Goal: Information Seeking & Learning: Learn about a topic

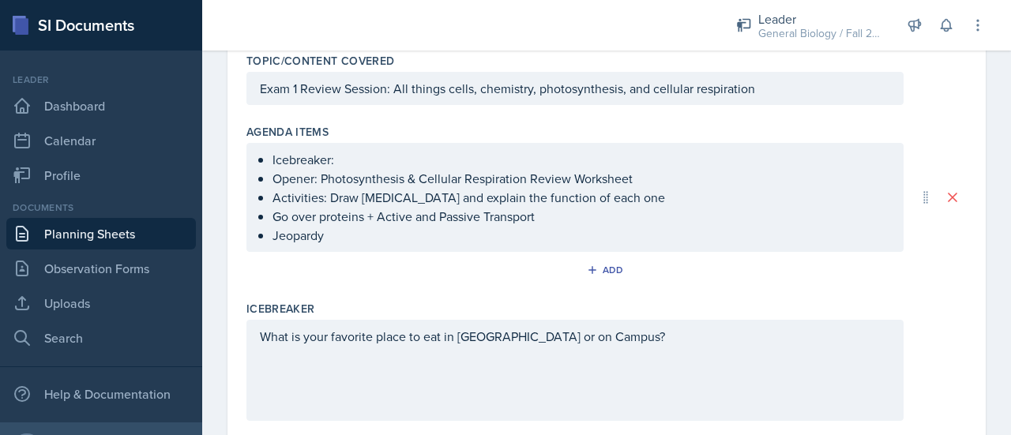
scroll to position [161, 0]
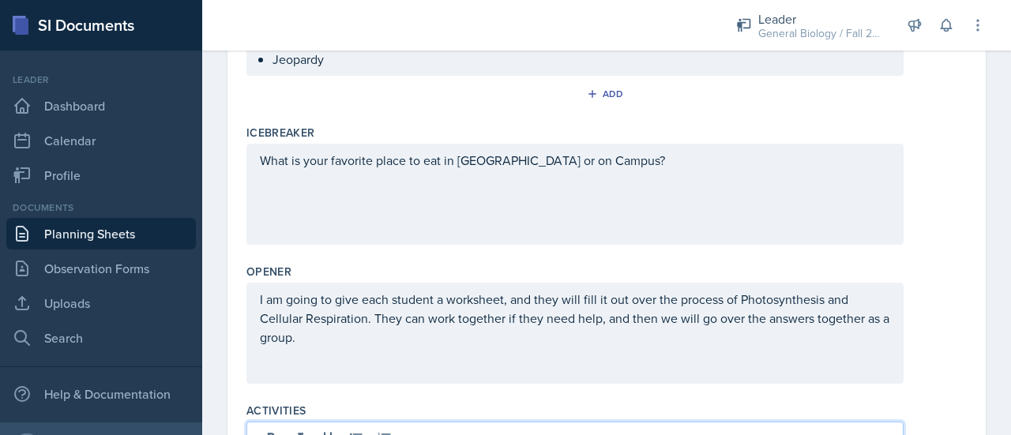
click at [363, 342] on p "I am going to give each student a worksheet, and they will fill it out over the…" at bounding box center [575, 318] width 630 height 57
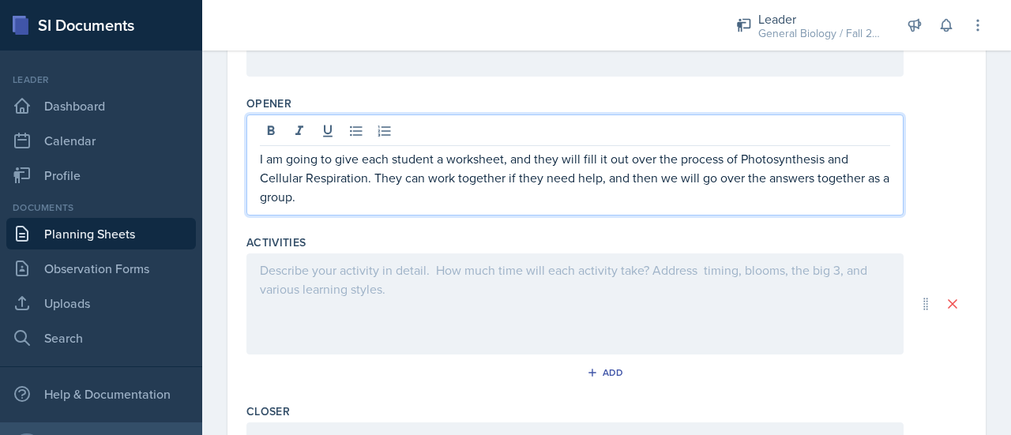
scroll to position [534, 0]
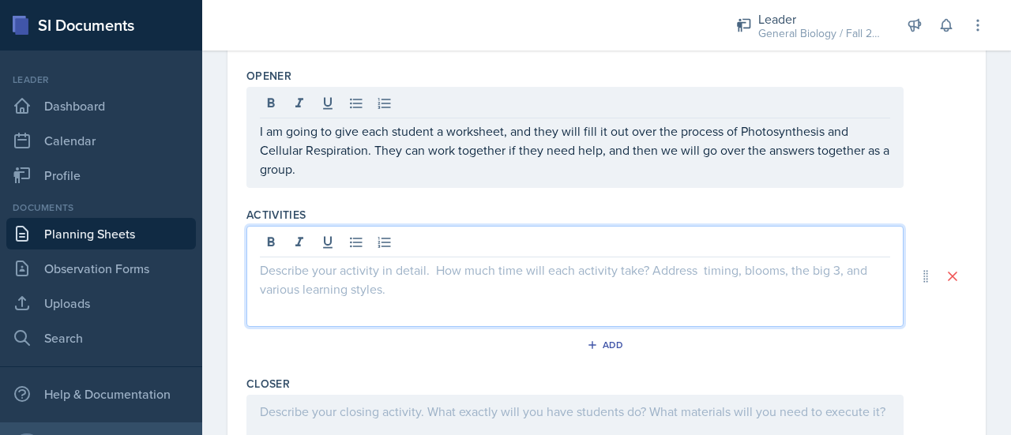
click at [379, 272] on p at bounding box center [575, 270] width 630 height 19
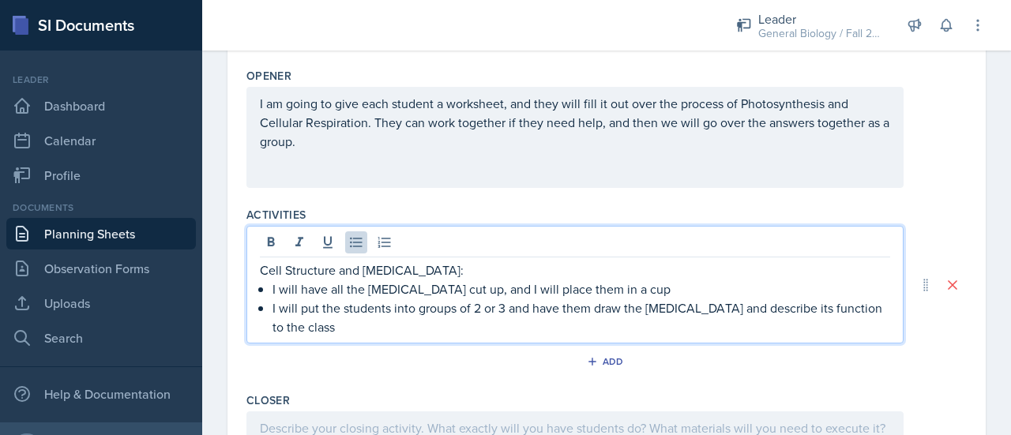
click at [405, 333] on div "Cell Structure and [MEDICAL_DATA]: I will have all the [MEDICAL_DATA] cut up, a…" at bounding box center [574, 285] width 657 height 118
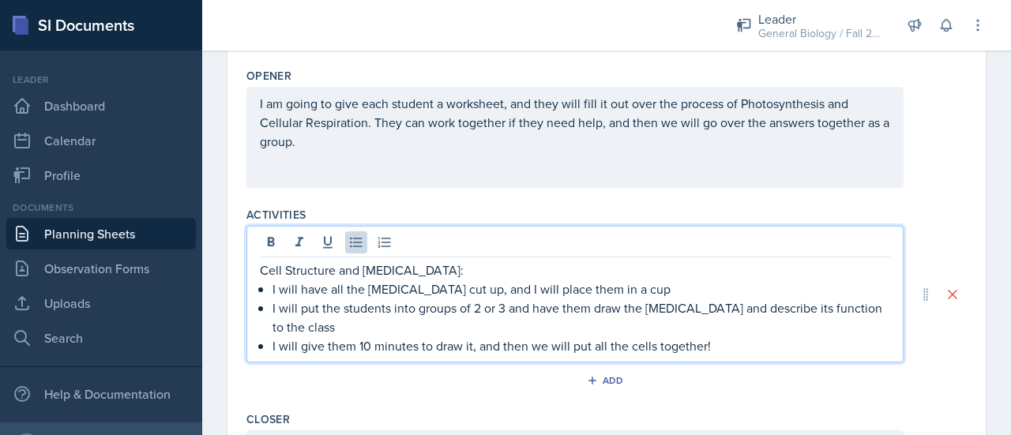
click at [718, 345] on p "I will give them 10 minutes to draw it, and then we will put all the cells toge…" at bounding box center [582, 346] width 618 height 19
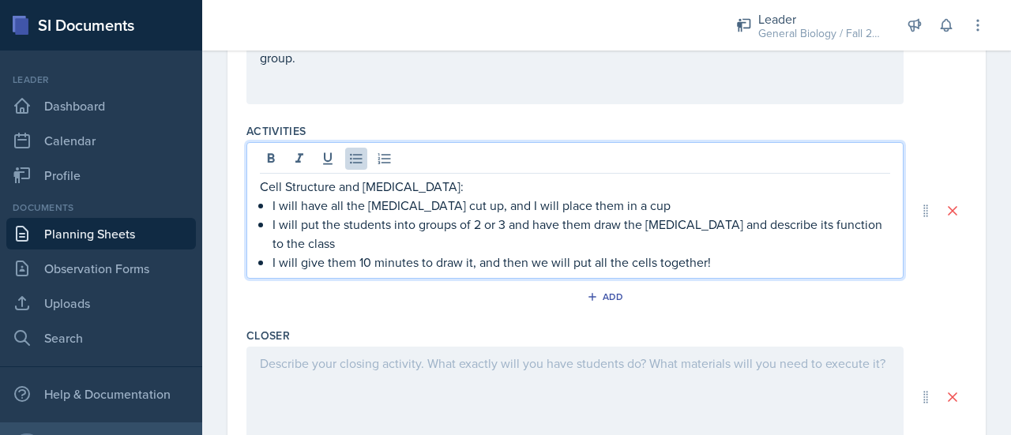
click at [598, 382] on div at bounding box center [574, 397] width 657 height 101
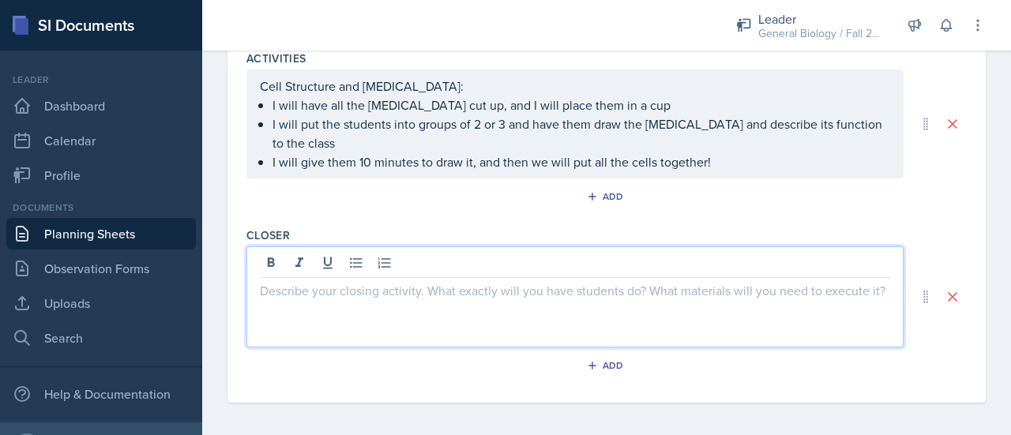
scroll to position [691, 0]
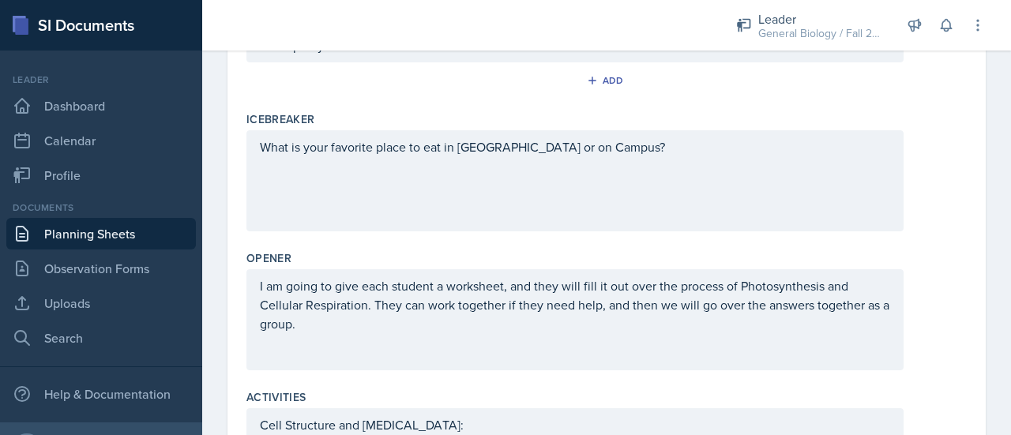
click at [611, 160] on div "What is your favorite place to eat in [GEOGRAPHIC_DATA] or on Campus?" at bounding box center [574, 180] width 657 height 101
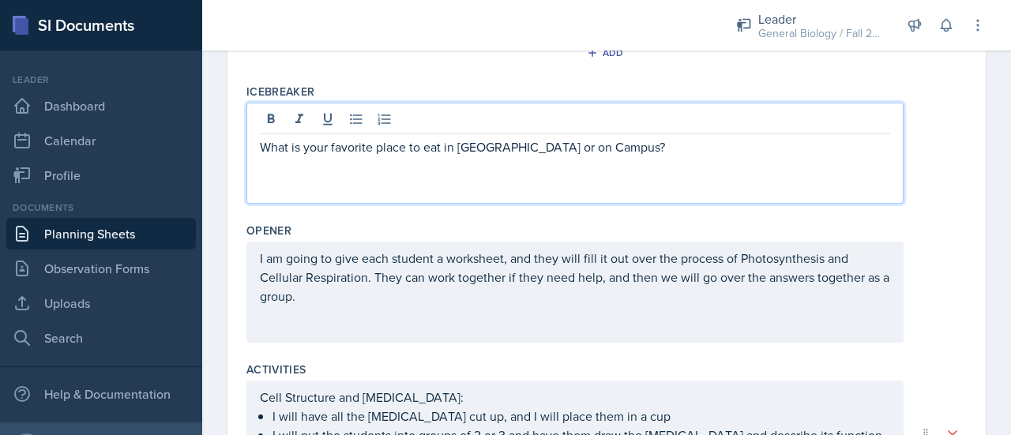
scroll to position [692, 0]
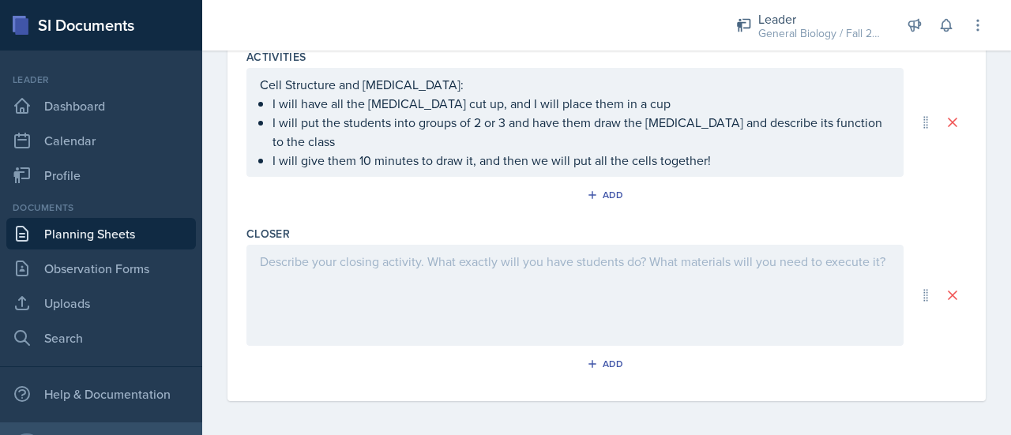
click at [370, 276] on div at bounding box center [574, 295] width 657 height 101
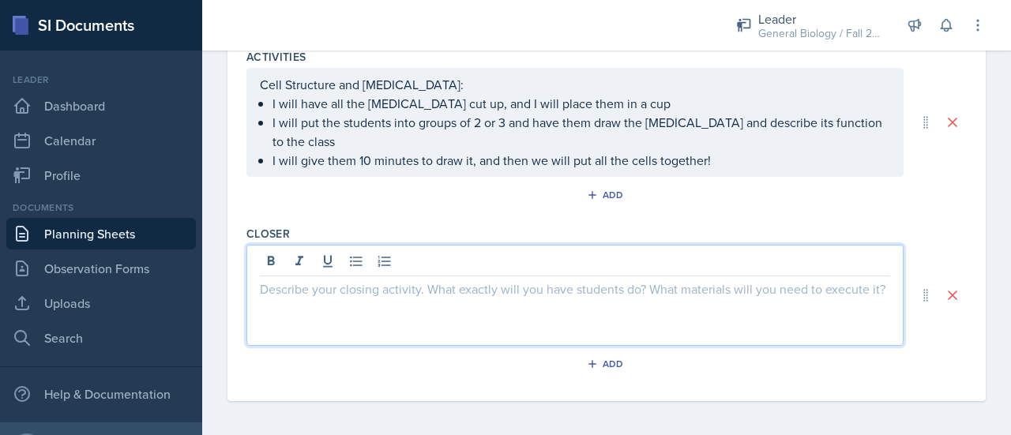
click at [455, 220] on div "Closer Add" at bounding box center [606, 304] width 721 height 169
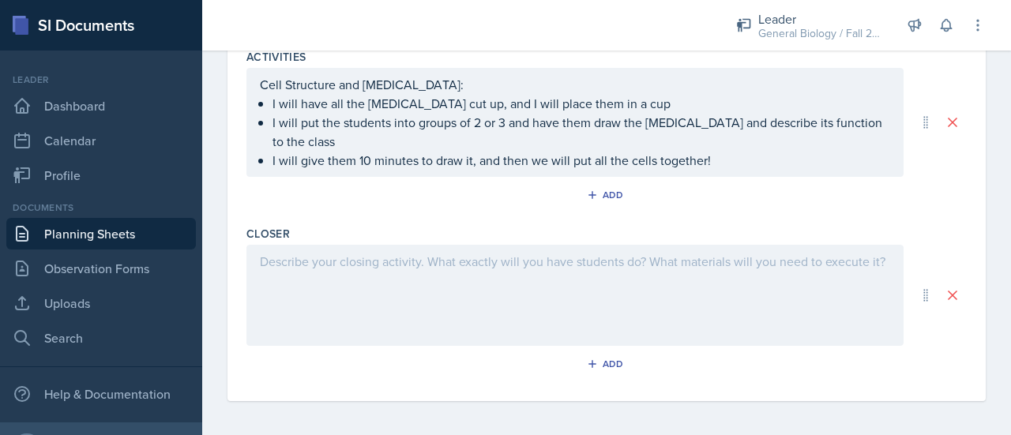
click at [447, 233] on div "Closer" at bounding box center [606, 234] width 721 height 16
click at [483, 306] on div at bounding box center [574, 295] width 657 height 101
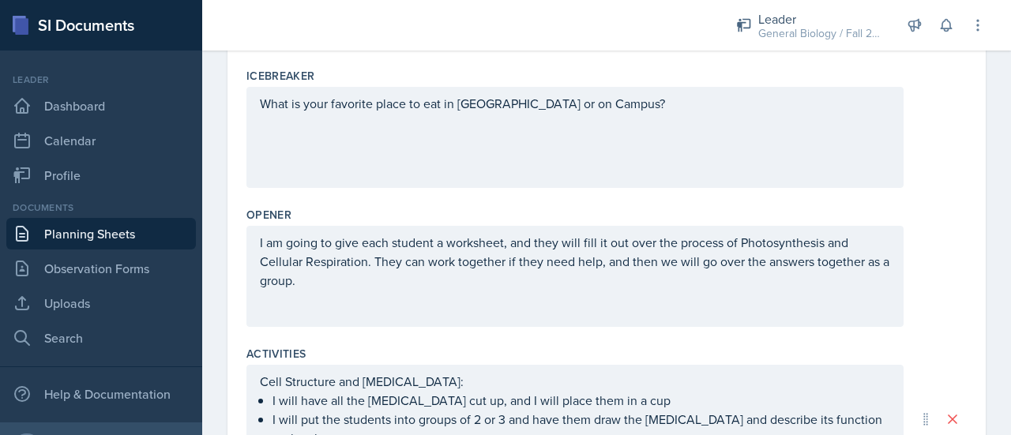
click at [437, 294] on div "I am going to give each student a worksheet, and they will fill it out over the…" at bounding box center [574, 276] width 657 height 101
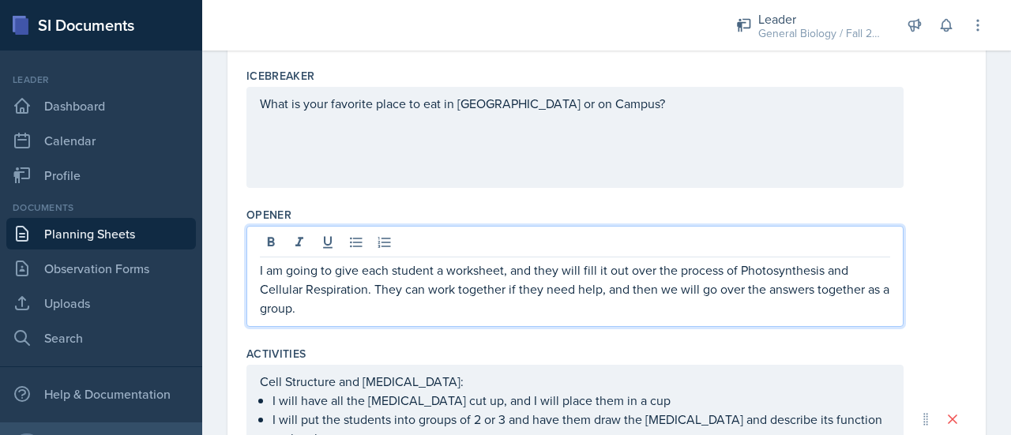
scroll to position [422, 0]
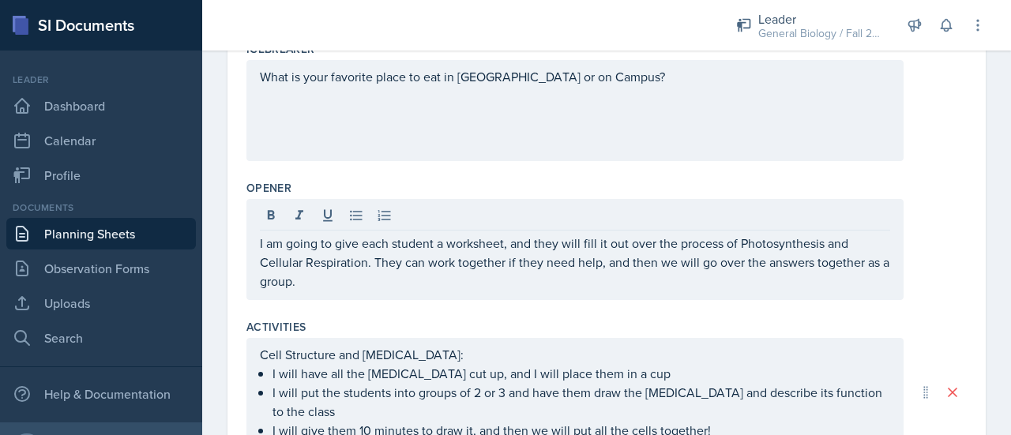
click at [258, 241] on div "I am going to give each student a worksheet, and they will fill it out over the…" at bounding box center [574, 249] width 657 height 101
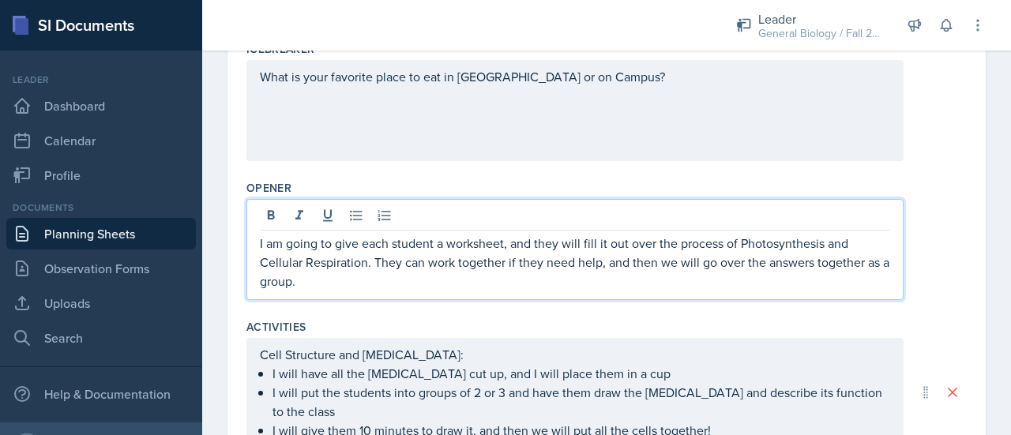
click at [261, 241] on p "I am going to give each student a worksheet, and they will fill it out over the…" at bounding box center [575, 262] width 630 height 57
click at [258, 241] on div "I am going to give each student a worksheet, and they will fill it out over the…" at bounding box center [574, 249] width 657 height 101
click at [341, 274] on p "I am going to give each student a worksheet, and they will fill it out over the…" at bounding box center [575, 262] width 630 height 57
click at [256, 241] on div "I am going to give each student a worksheet, and they will fill it out over the…" at bounding box center [574, 249] width 657 height 101
click at [261, 236] on p "I am going to give each student a worksheet, and they will fill it out over the…" at bounding box center [575, 262] width 630 height 57
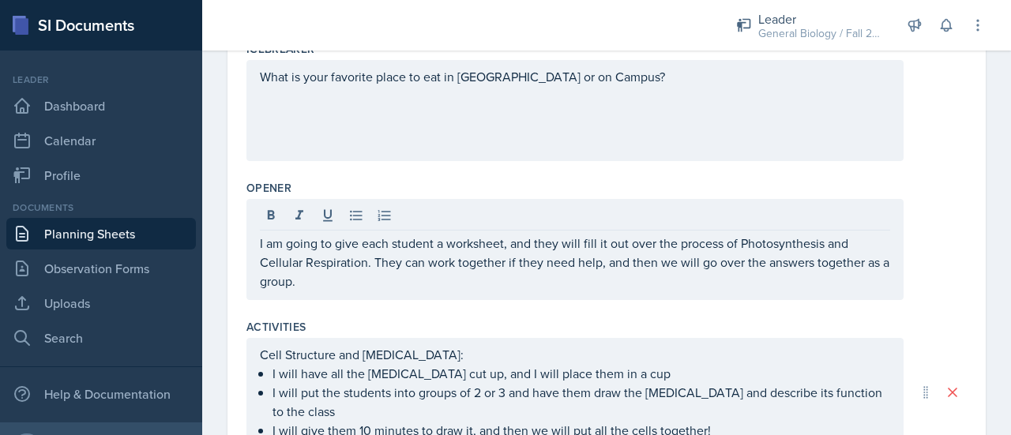
click at [254, 239] on div "I am going to give each student a worksheet, and they will fill it out over the…" at bounding box center [574, 249] width 657 height 101
click at [258, 243] on div "I am going to give each student a worksheet, and they will fill it out over the…" at bounding box center [574, 249] width 657 height 101
click at [371, 298] on div "Opener I am going to give each student a worksheet, and they will fill it out o…" at bounding box center [606, 243] width 721 height 139
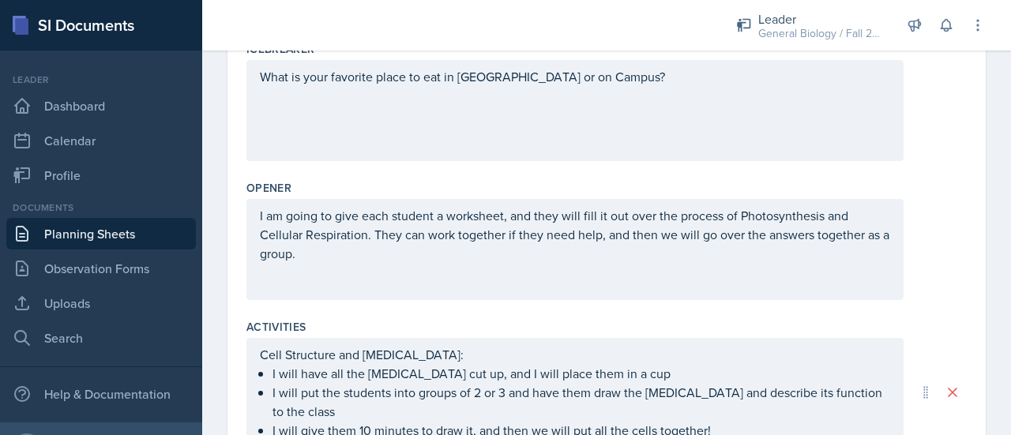
scroll to position [692, 0]
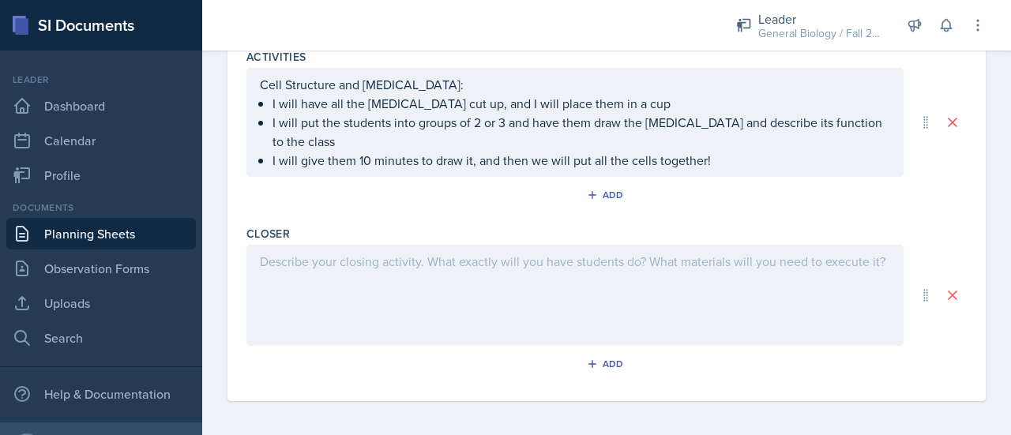
click at [463, 261] on div at bounding box center [574, 295] width 657 height 101
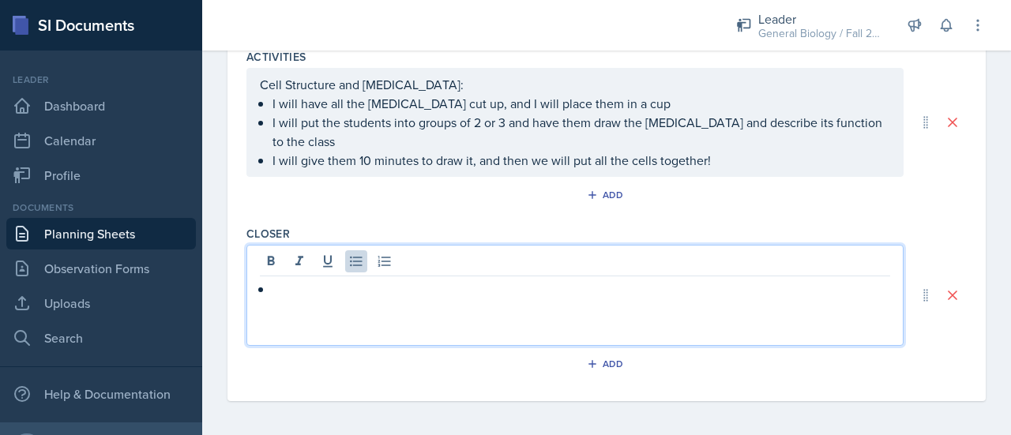
scroll to position [719, 0]
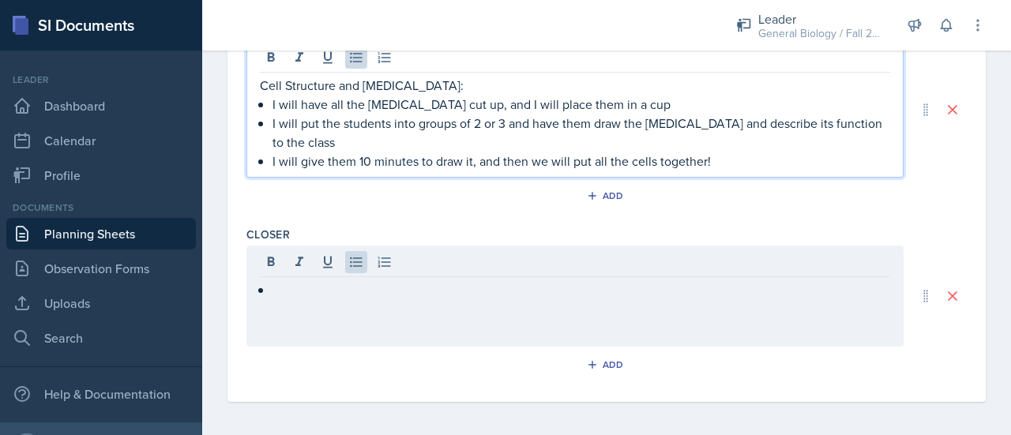
click at [736, 163] on p "I will give them 10 minutes to draw it, and then we will put all the cells toge…" at bounding box center [582, 161] width 618 height 19
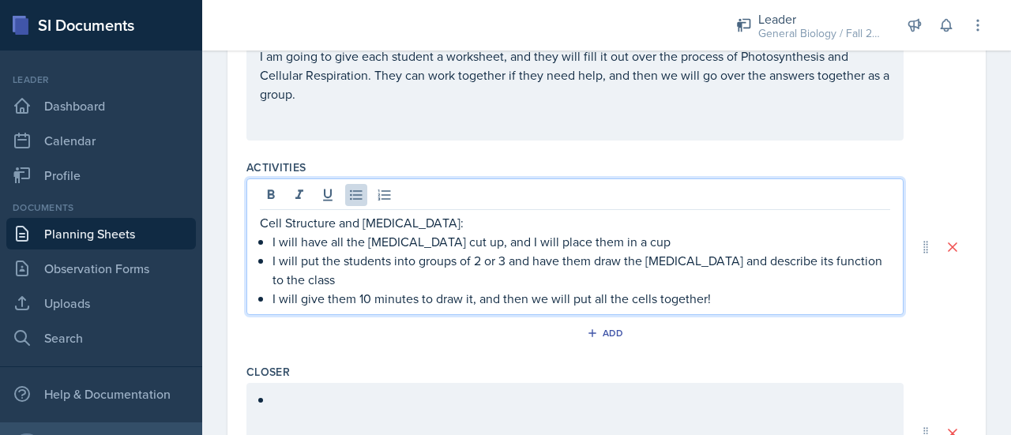
scroll to position [634, 0]
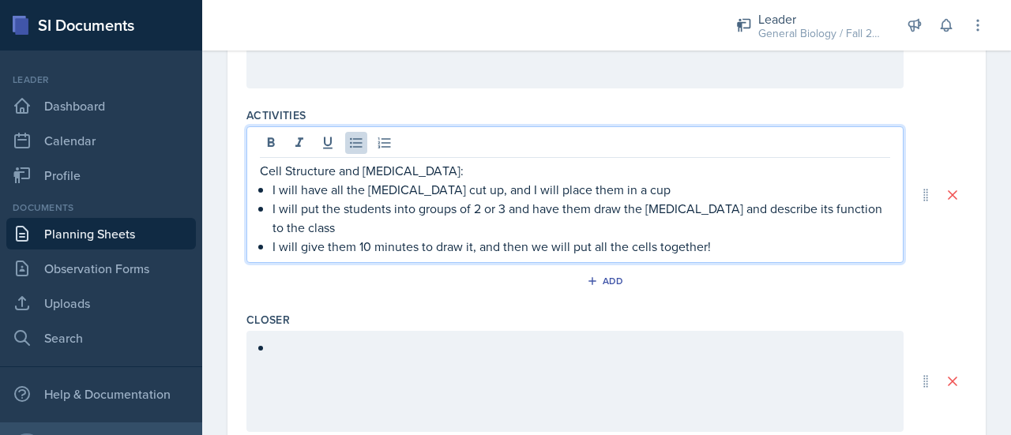
click at [739, 247] on p "I will give them 10 minutes to draw it, and then we will put all the cells toge…" at bounding box center [582, 246] width 618 height 19
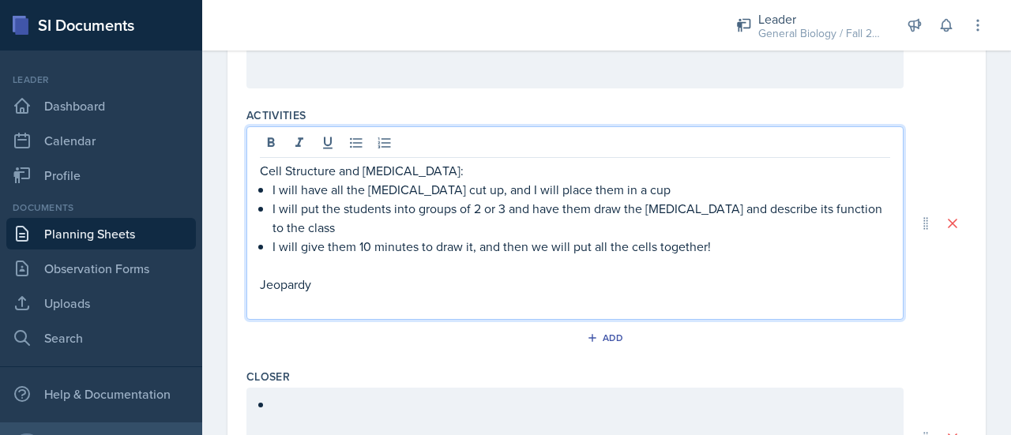
scroll to position [667, 0]
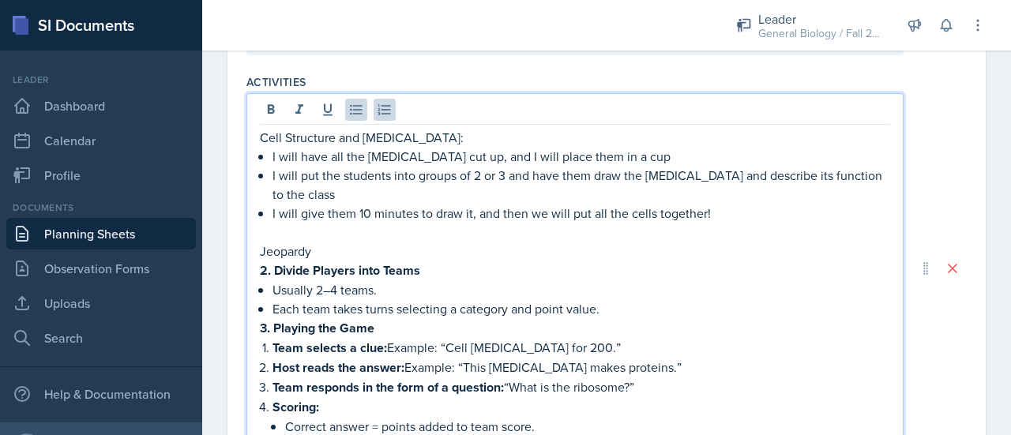
click at [270, 268] on strong "2. Divide Players into Teams" at bounding box center [340, 270] width 160 height 18
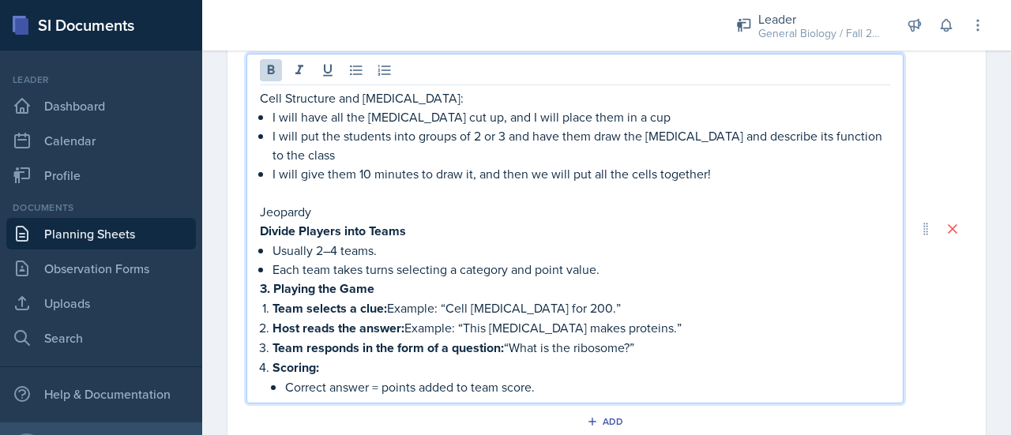
scroll to position [707, 0]
click at [273, 288] on strong "3. Playing the Game" at bounding box center [317, 288] width 115 height 18
click at [273, 310] on li "Team selects a clue: Example: “Cell [MEDICAL_DATA] for 200.”" at bounding box center [582, 308] width 618 height 20
click at [273, 325] on li "Host reads the answer: Example: “This [MEDICAL_DATA] makes proteins.”" at bounding box center [582, 328] width 618 height 20
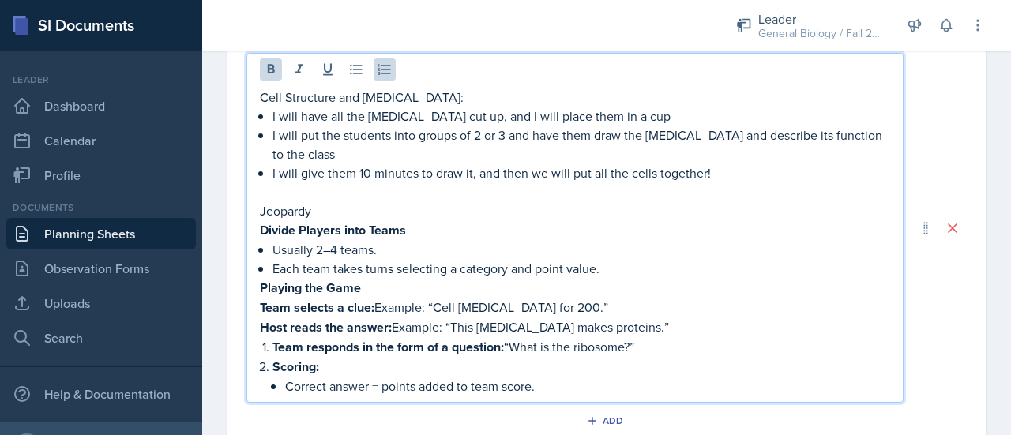
click at [277, 344] on strong "Team responds in the form of a question:" at bounding box center [388, 347] width 231 height 18
click at [273, 346] on li "Team responds in the form of a question: “What is the ribosome?”" at bounding box center [582, 347] width 618 height 20
click at [276, 365] on strong "Scoring:" at bounding box center [296, 367] width 47 height 18
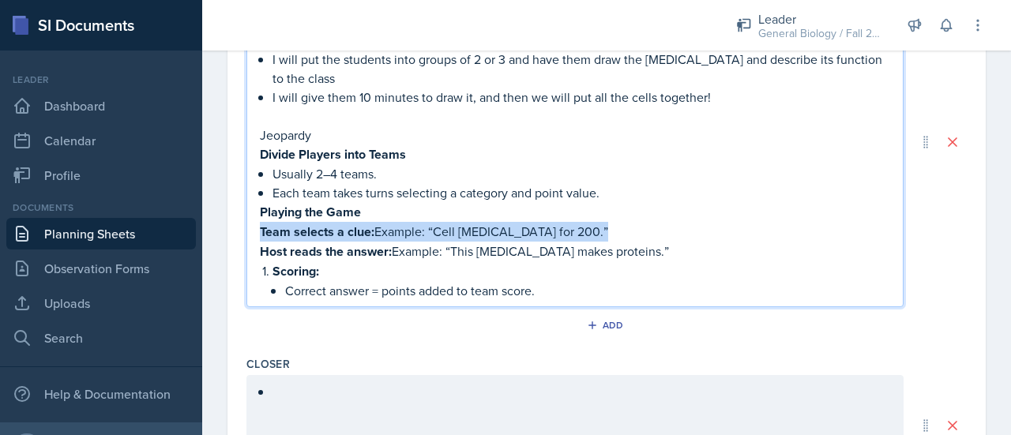
scroll to position [784, 0]
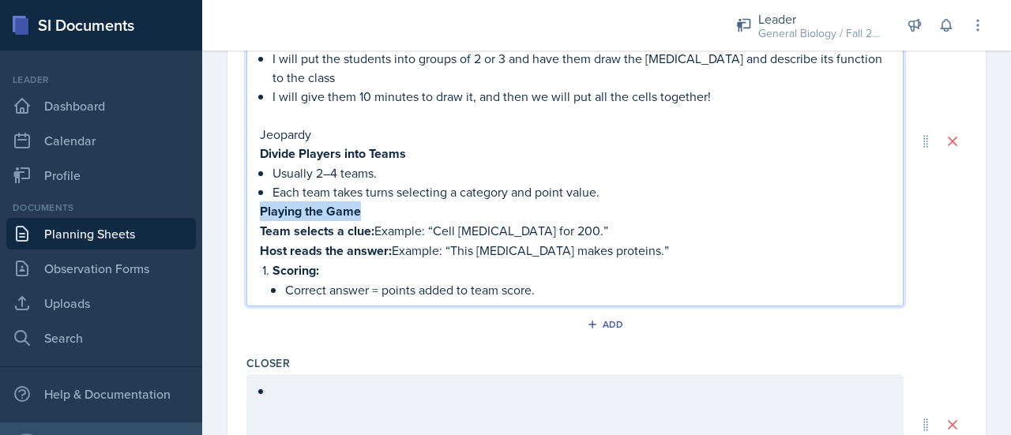
drag, startPoint x: 364, startPoint y: 213, endPoint x: 259, endPoint y: 211, distance: 105.1
click at [259, 211] on div "Cell Structure and [MEDICAL_DATA]: I will have all the [MEDICAL_DATA] cut up, a…" at bounding box center [574, 141] width 657 height 330
drag, startPoint x: 266, startPoint y: 211, endPoint x: 239, endPoint y: 187, distance: 36.4
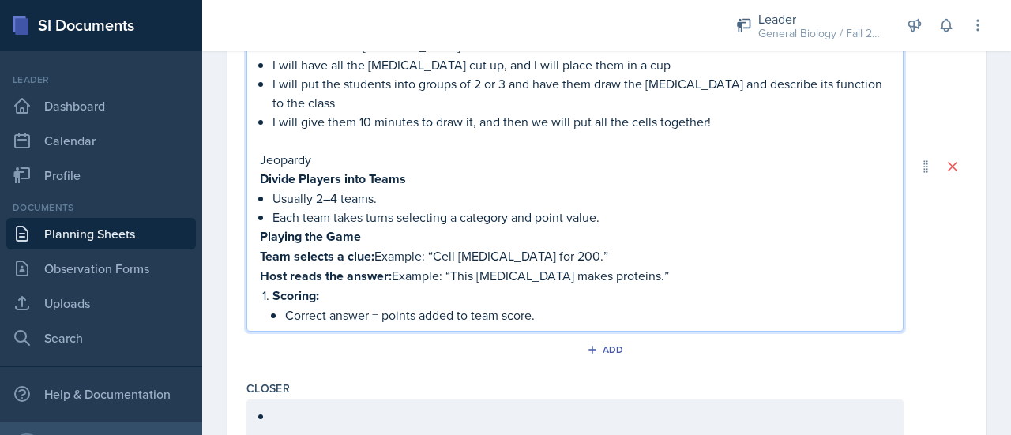
click at [390, 306] on p "Correct answer = points added to team score." at bounding box center [587, 315] width 605 height 19
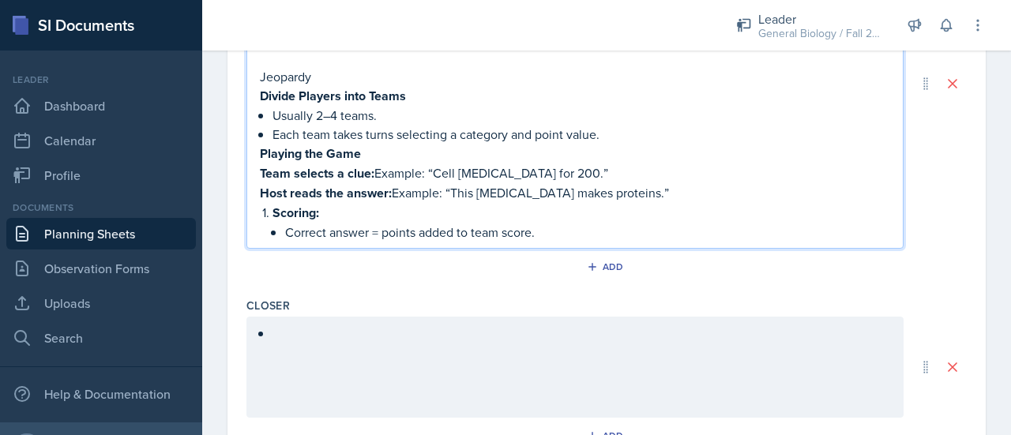
scroll to position [750, 0]
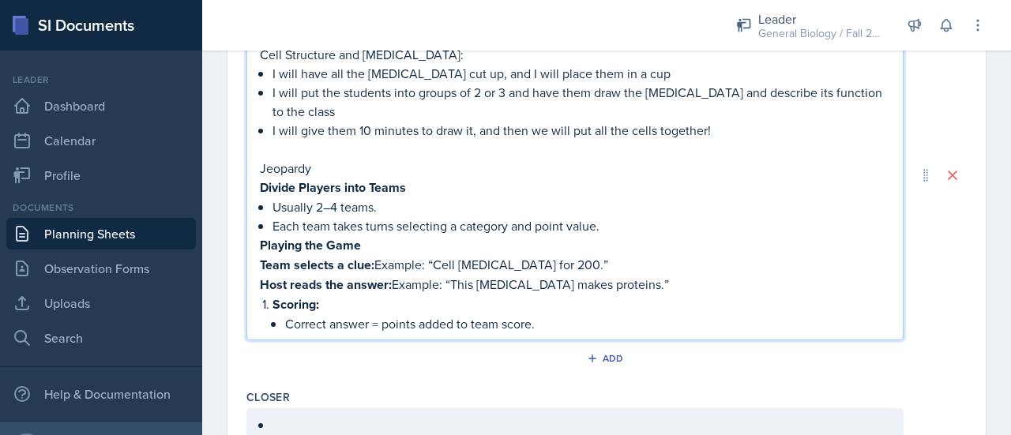
click at [370, 171] on p "Jeopardy" at bounding box center [575, 168] width 630 height 19
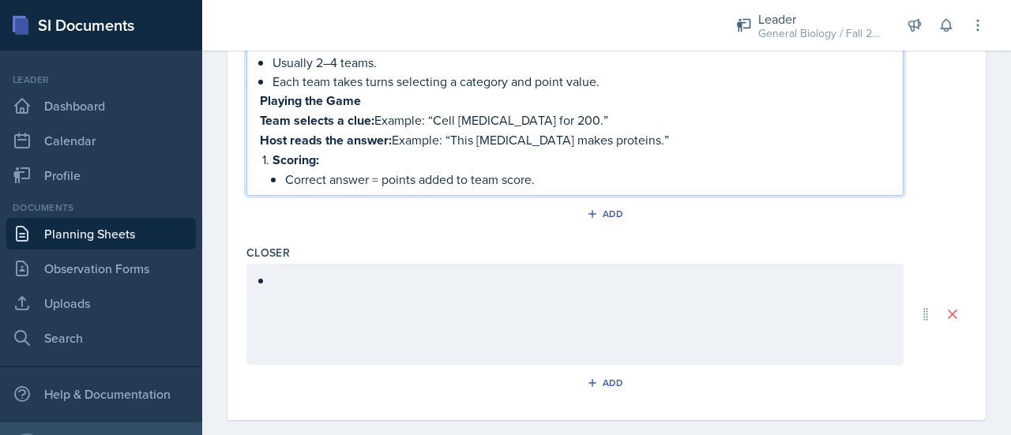
scroll to position [912, 0]
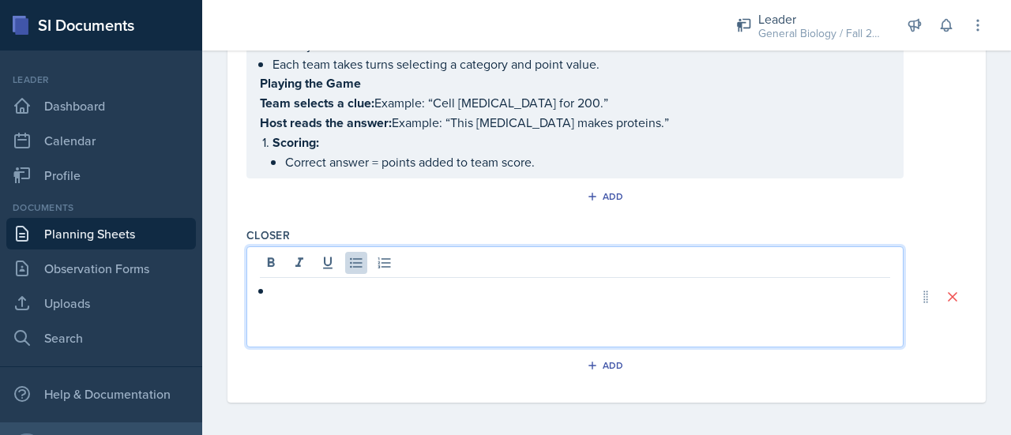
click at [310, 264] on div at bounding box center [574, 296] width 657 height 101
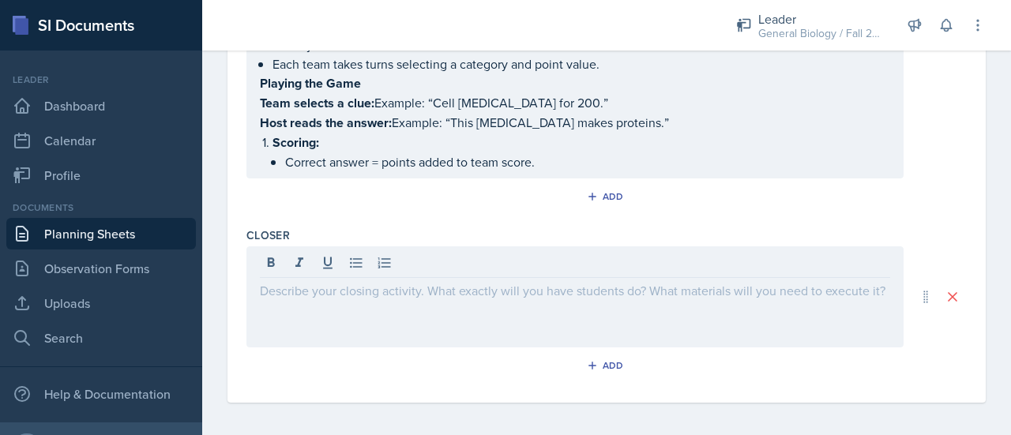
click at [329, 320] on div at bounding box center [574, 296] width 657 height 101
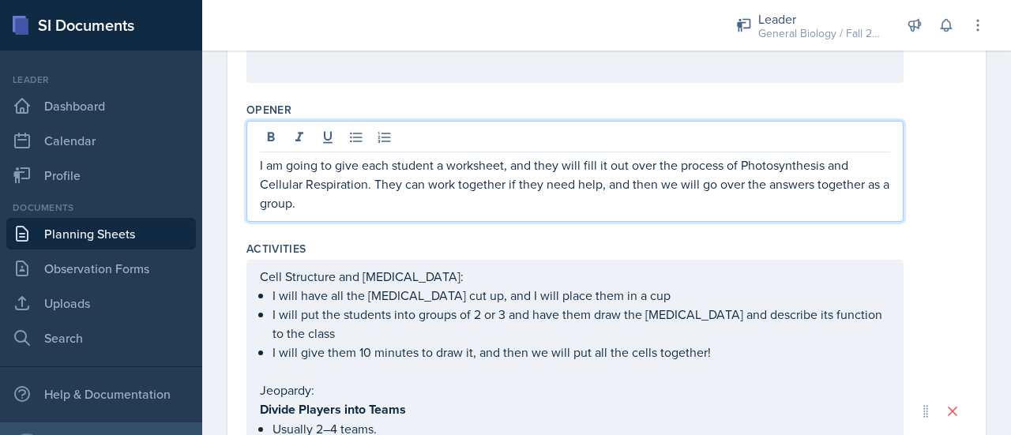
scroll to position [528, 0]
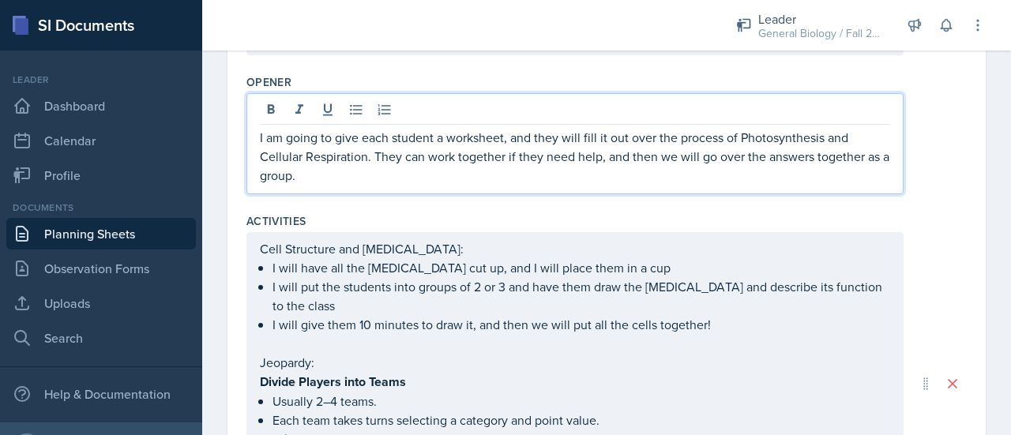
click at [349, 174] on p "I am going to give each student a worksheet, and they will fill it out over the…" at bounding box center [575, 156] width 630 height 57
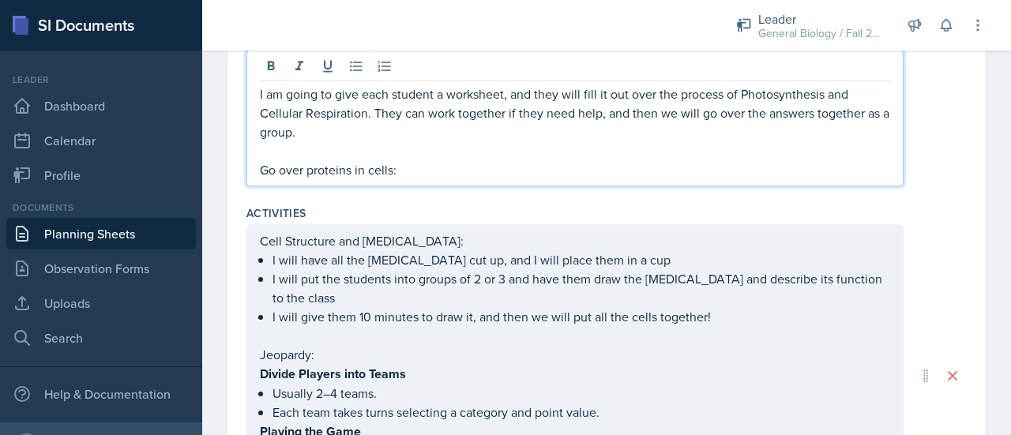
scroll to position [589, 0]
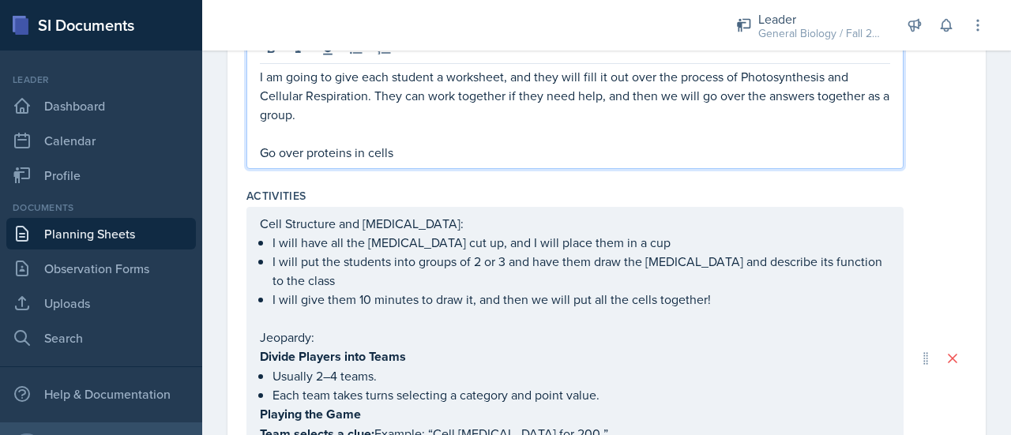
click at [397, 158] on p "Go over proteins in cells" at bounding box center [575, 152] width 630 height 19
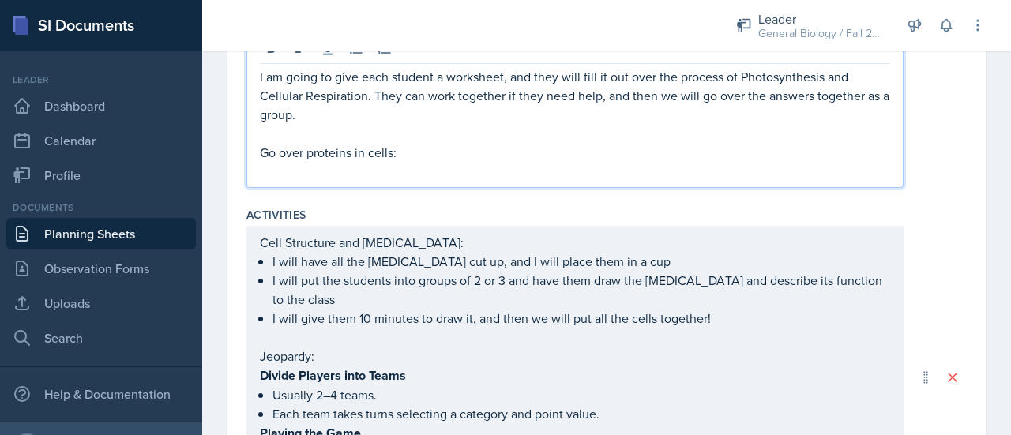
click at [901, 126] on div "I am going to give each student a worksheet, and they will fill it out over the…" at bounding box center [606, 110] width 721 height 156
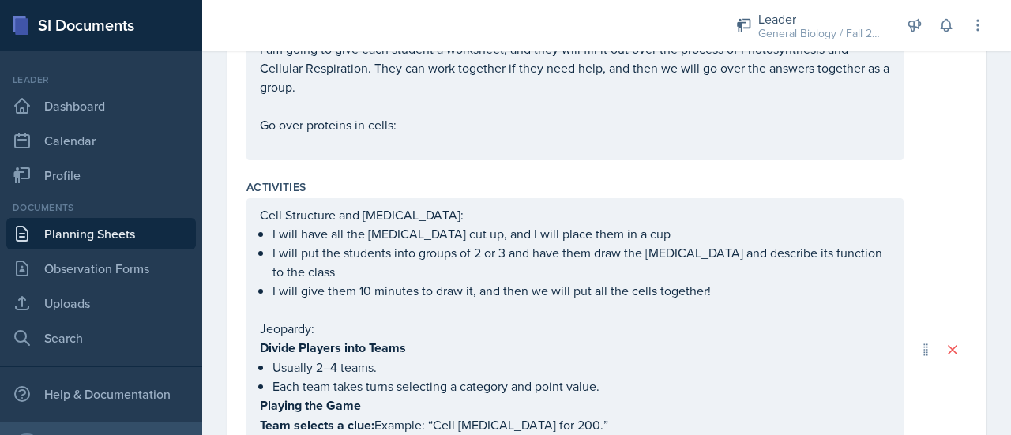
scroll to position [561, 0]
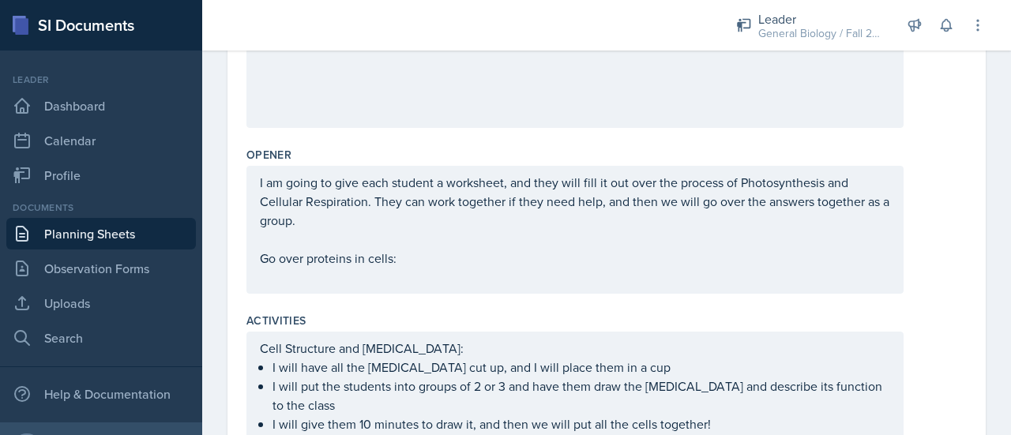
click at [351, 220] on p "I am going to give each student a worksheet, and they will fill it out over the…" at bounding box center [575, 201] width 630 height 57
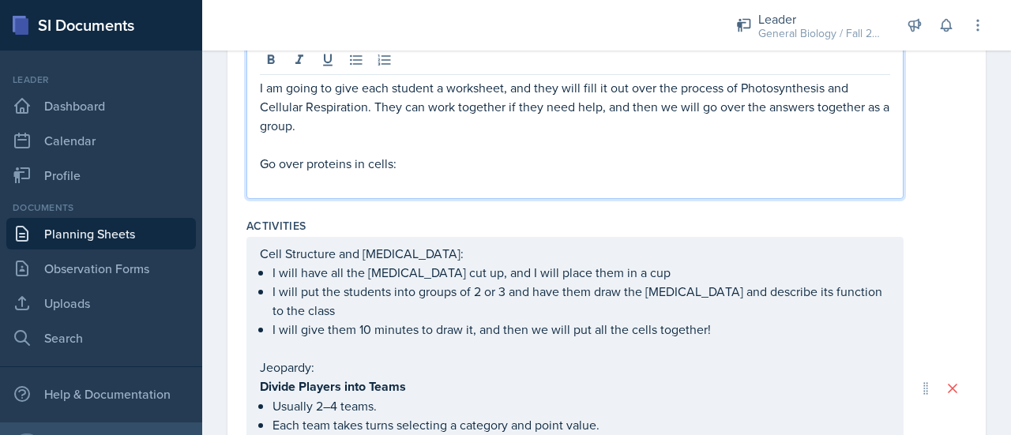
scroll to position [597, 0]
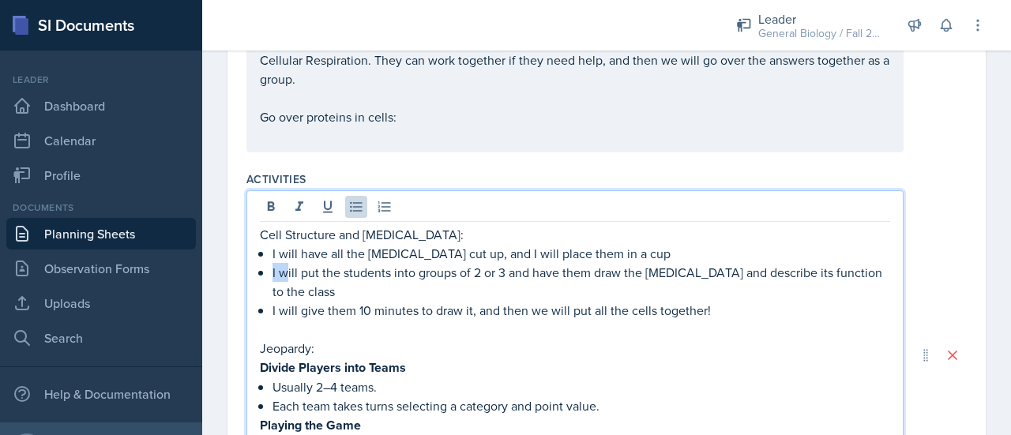
drag, startPoint x: 272, startPoint y: 269, endPoint x: 288, endPoint y: 269, distance: 15.8
click at [288, 269] on div "Cell Structure and [MEDICAL_DATA]: I will have all the [MEDICAL_DATA] cut up, a…" at bounding box center [575, 369] width 630 height 288
click at [319, 274] on p "I will put the students into groups of 2 or 3 and have them draw the [MEDICAL_D…" at bounding box center [582, 281] width 618 height 38
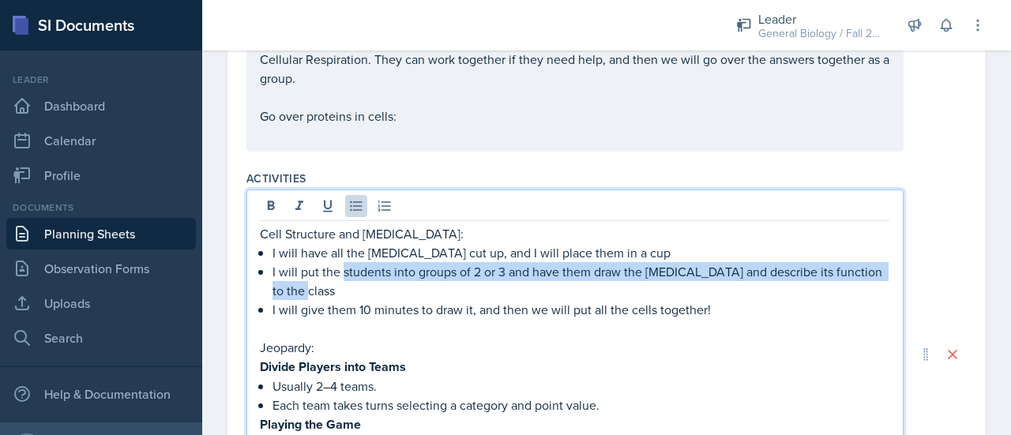
drag, startPoint x: 343, startPoint y: 269, endPoint x: 704, endPoint y: 292, distance: 361.8
click at [704, 292] on p "I will put the students into groups of 2 or 3 and have them draw the [MEDICAL_D…" at bounding box center [582, 281] width 618 height 38
copy p "students into groups of 2 or 3 and have them draw the [MEDICAL_DATA] and descri…"
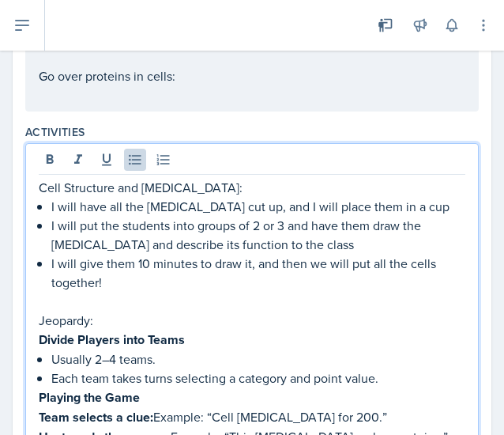
click at [239, 292] on p "I will give them 10 minutes to draw it, and then we will put all the cells toge…" at bounding box center [258, 273] width 414 height 38
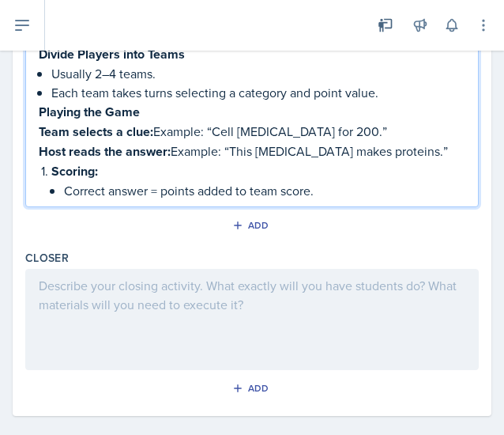
scroll to position [914, 0]
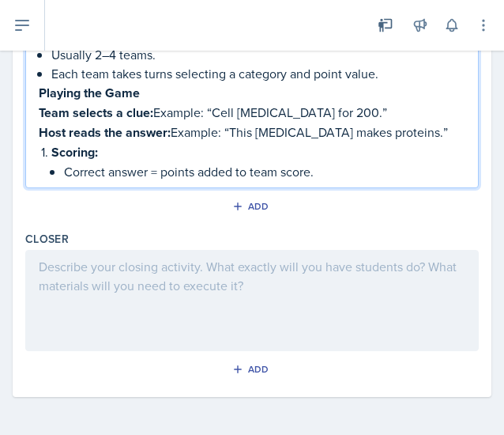
click at [184, 295] on div at bounding box center [251, 300] width 453 height 101
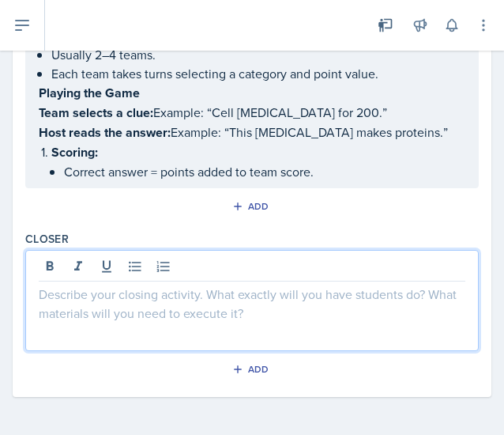
scroll to position [886, 0]
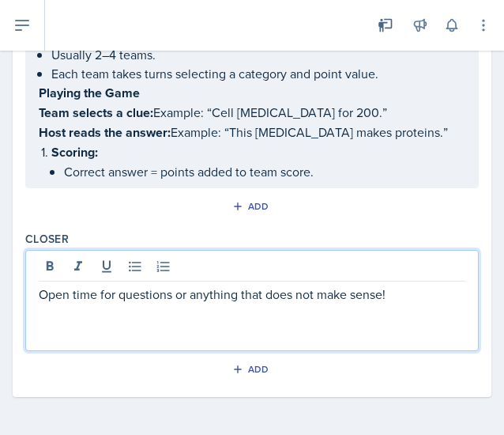
click at [355, 239] on div "Closer" at bounding box center [251, 239] width 453 height 16
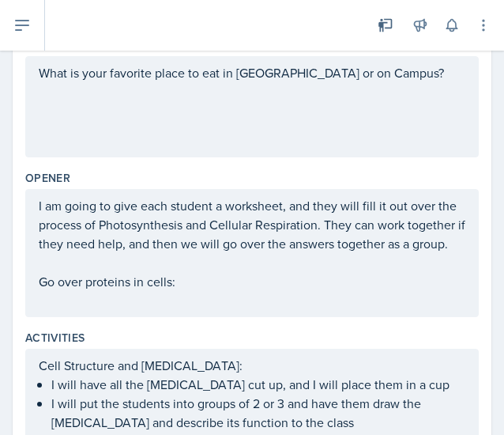
click at [184, 291] on p "Go over proteins in cells:" at bounding box center [252, 281] width 427 height 19
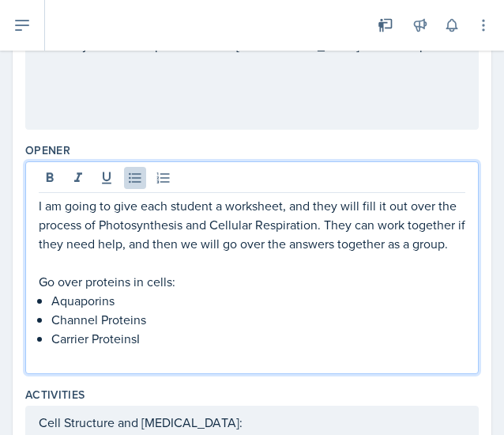
click at [167, 348] on p "Carrier ProteinsI" at bounding box center [258, 338] width 414 height 19
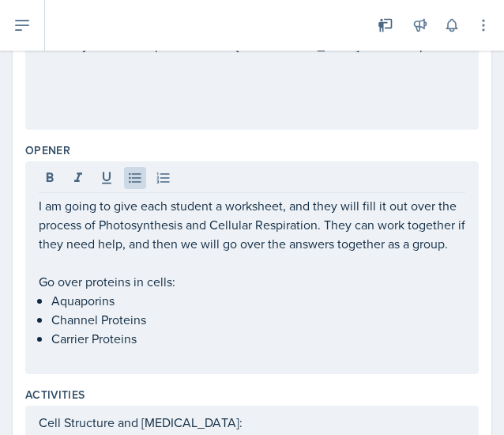
click at [182, 139] on div "Opener I am going to give each student a worksheet, and they will fill it out o…" at bounding box center [251, 261] width 453 height 244
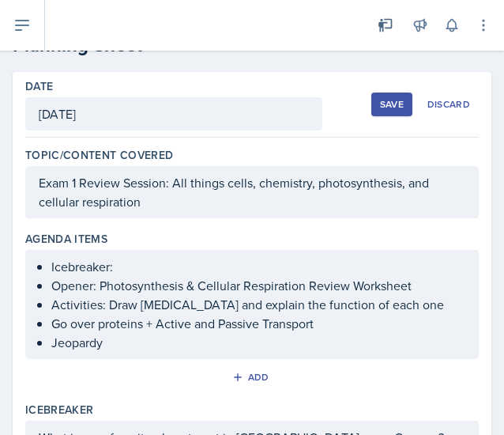
scroll to position [22, 0]
